Goal: Information Seeking & Learning: Learn about a topic

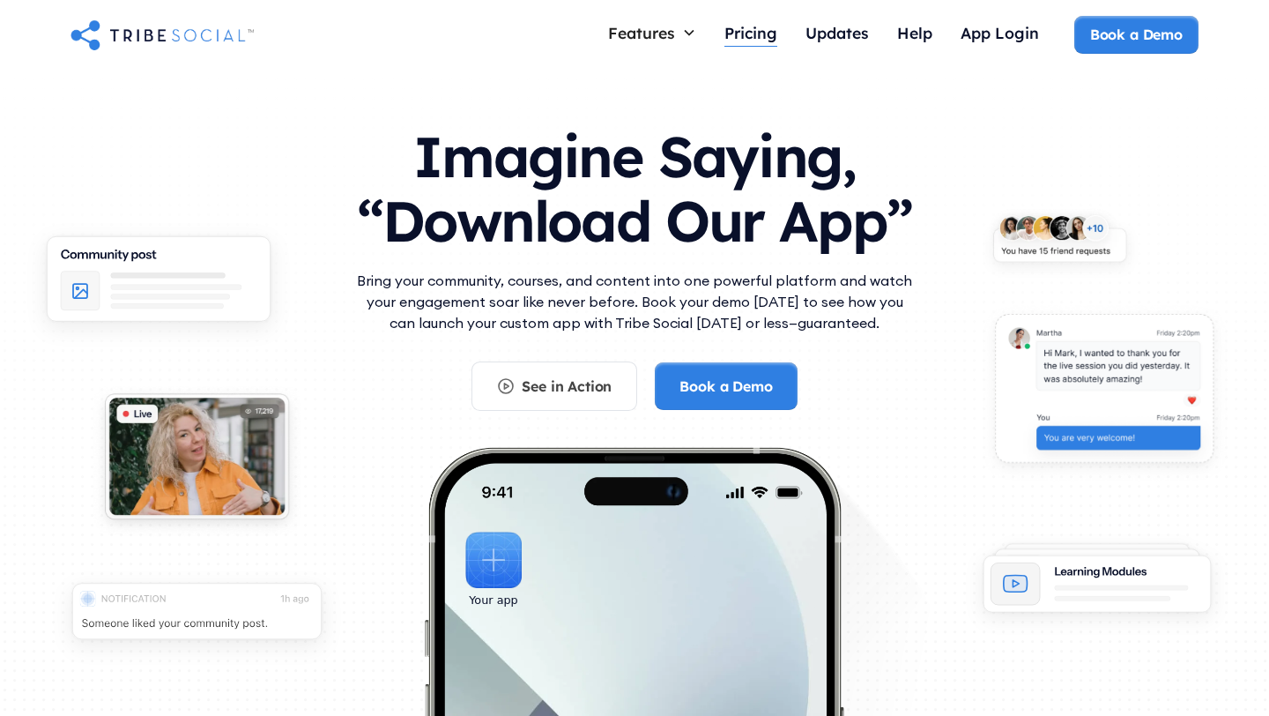
click at [743, 38] on div "Pricing" at bounding box center [750, 32] width 53 height 19
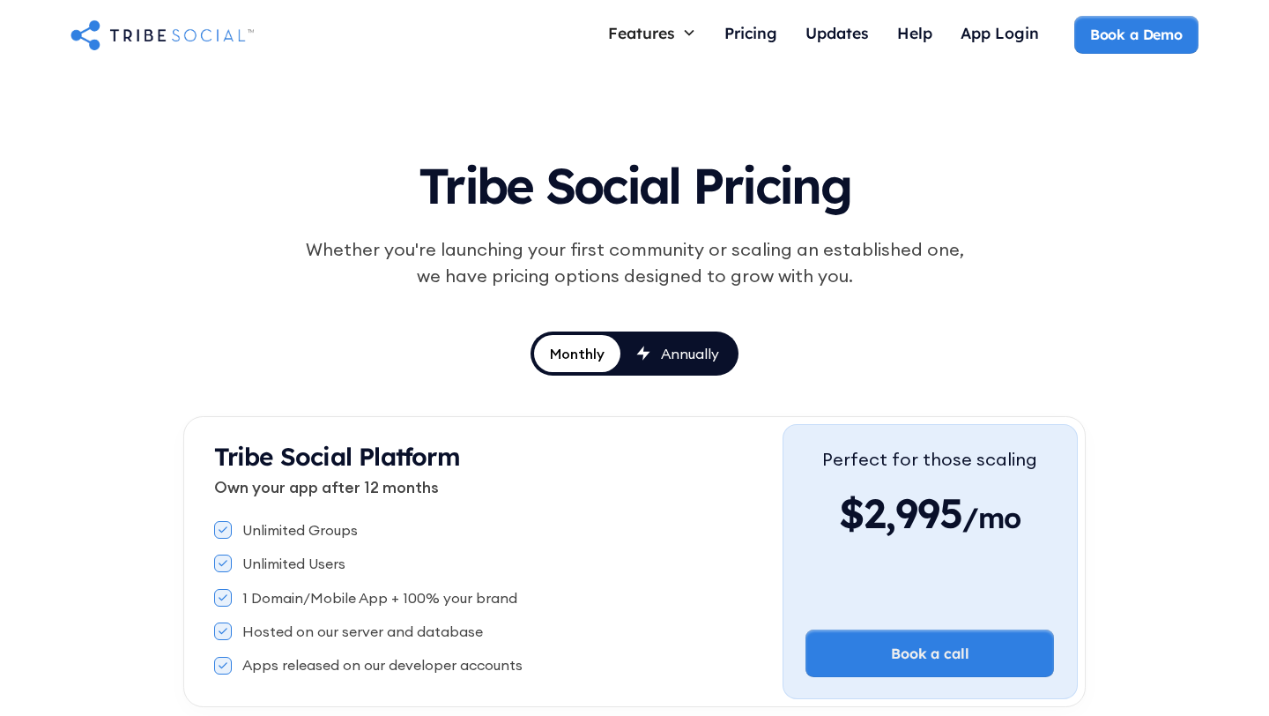
click at [661, 360] on div "Annually" at bounding box center [690, 353] width 58 height 19
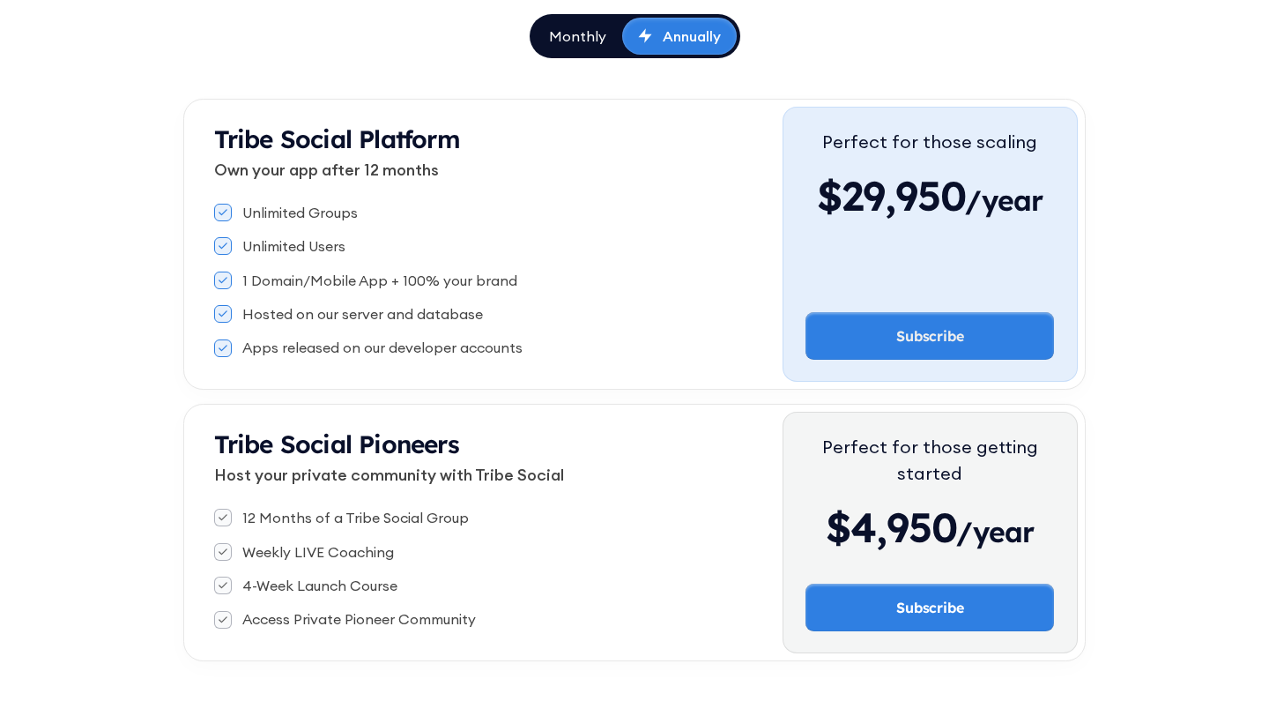
scroll to position [334, 0]
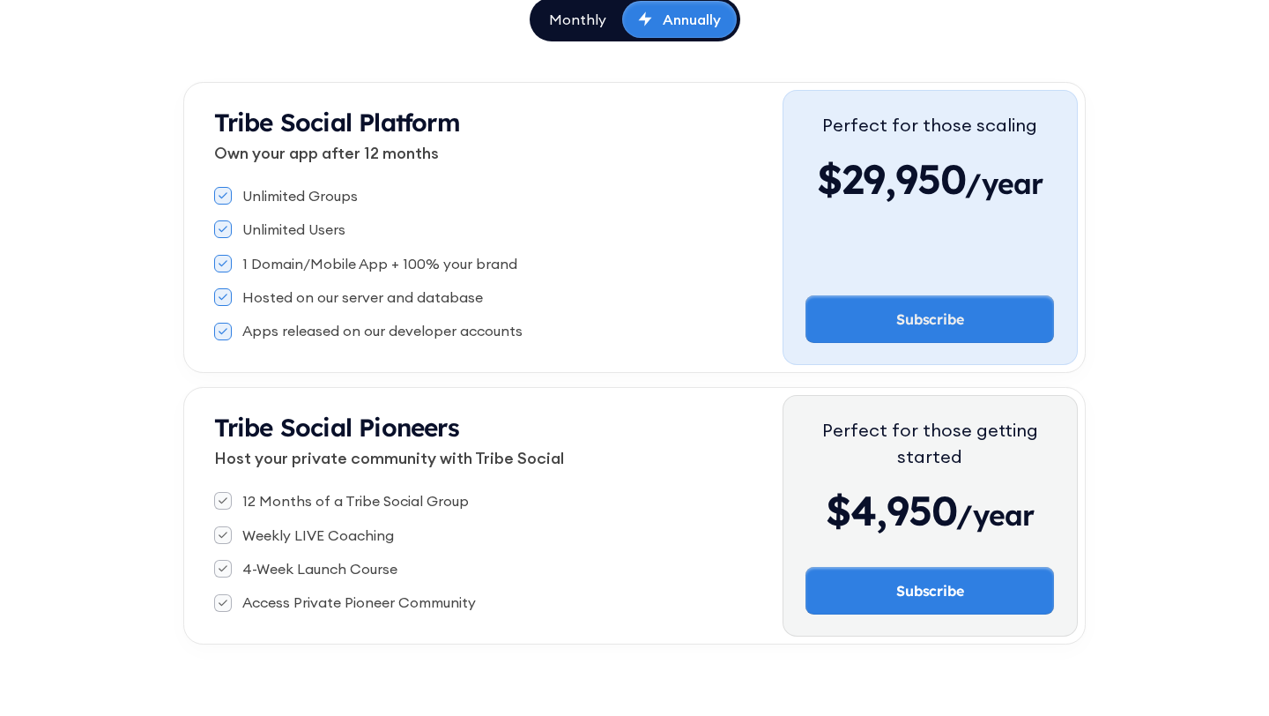
click at [579, 23] on div "Monthly" at bounding box center [577, 19] width 57 height 19
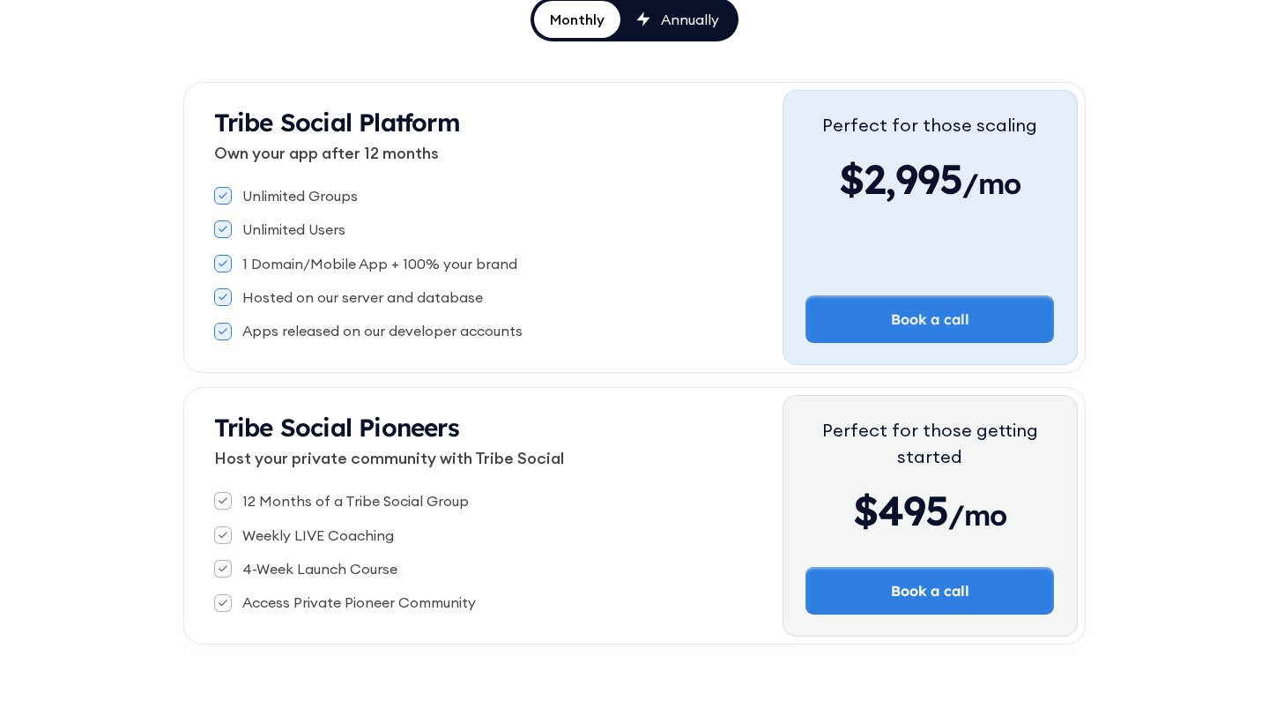
scroll to position [0, 0]
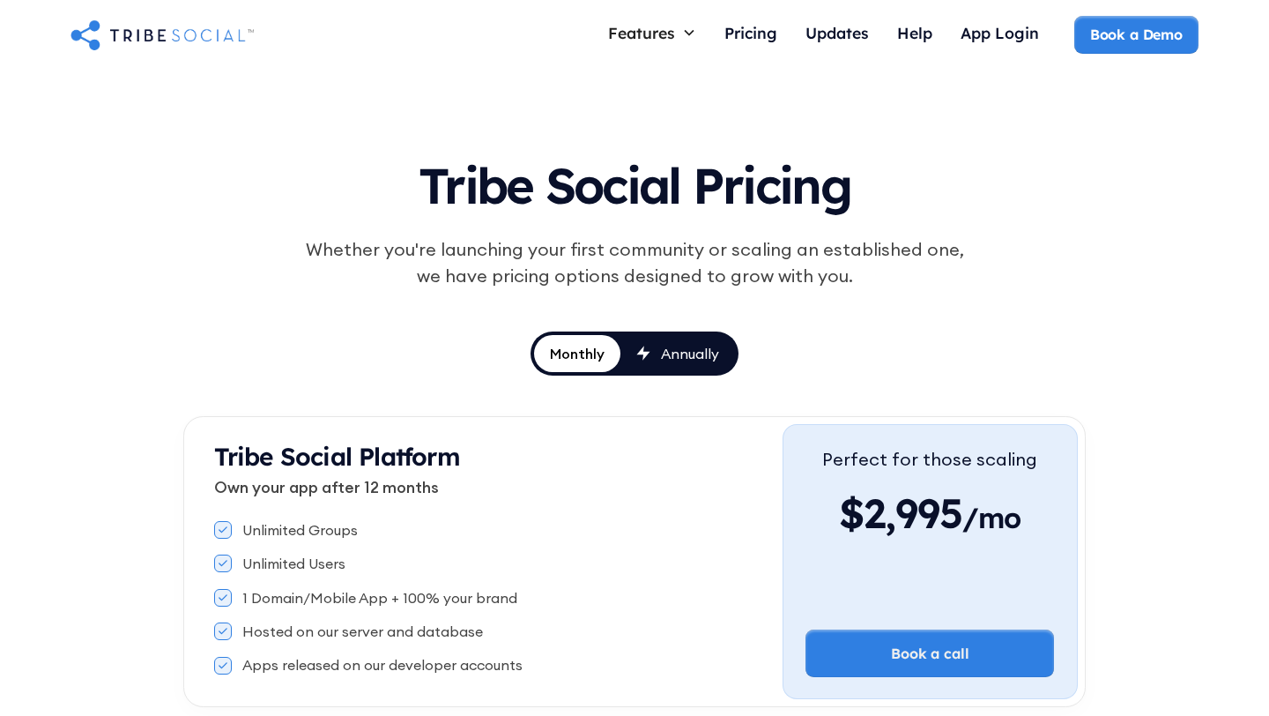
click at [163, 38] on img "home" at bounding box center [161, 34] width 183 height 35
